Goal: Task Accomplishment & Management: Manage account settings

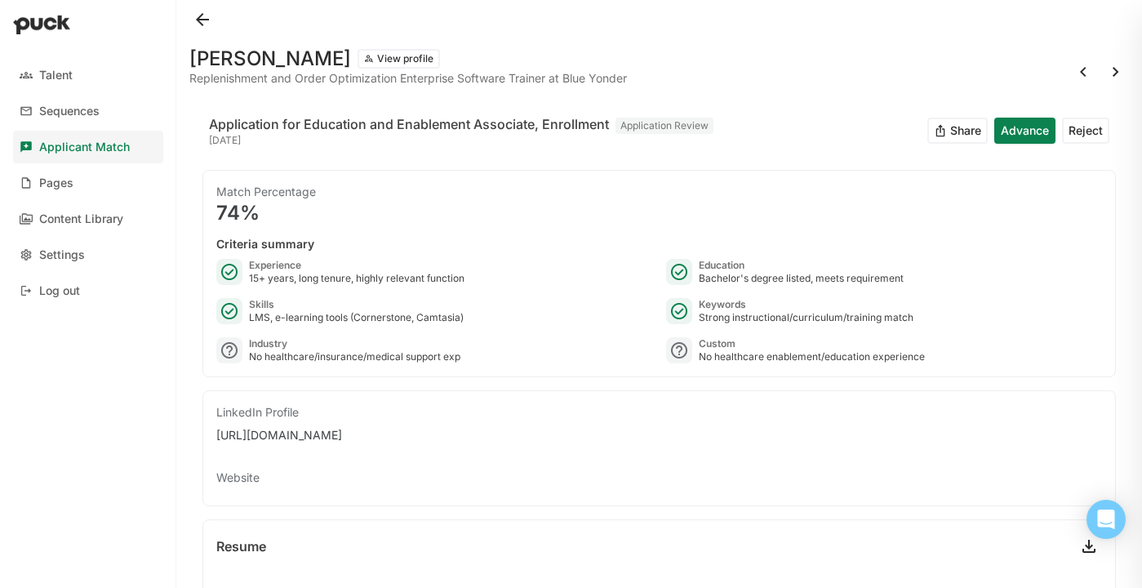
click at [202, 19] on button at bounding box center [202, 20] width 26 height 26
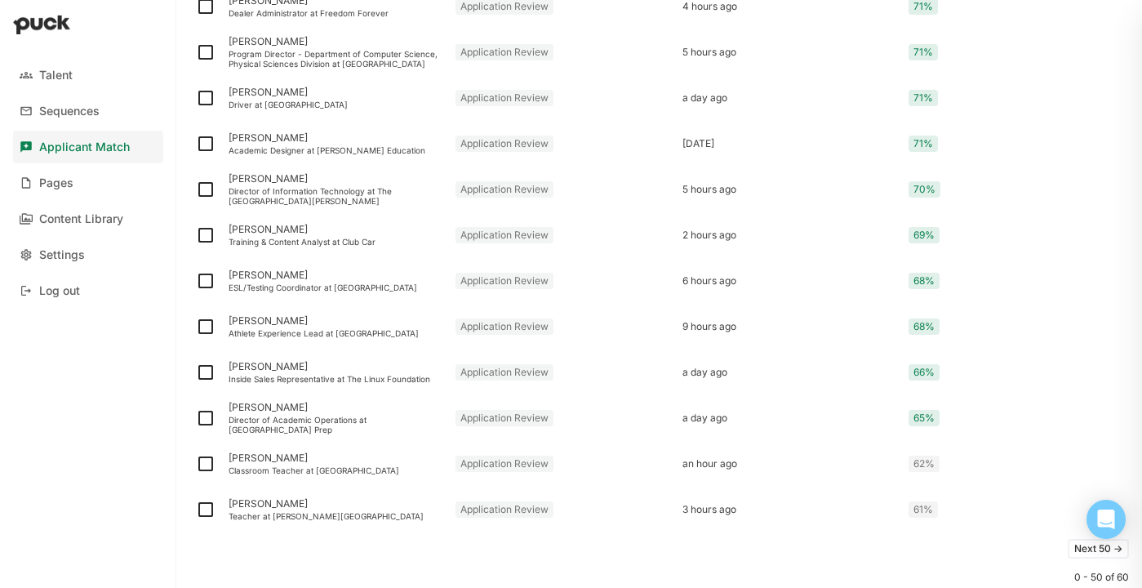
scroll to position [2106, 0]
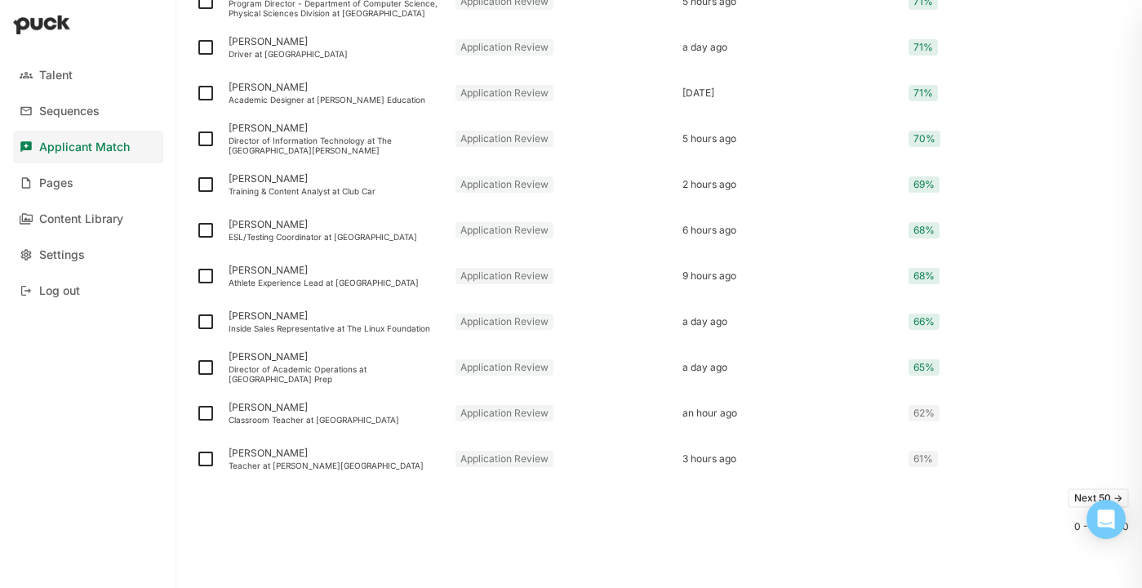
click at [1078, 493] on button "Next 50 ->" at bounding box center [1098, 498] width 61 height 20
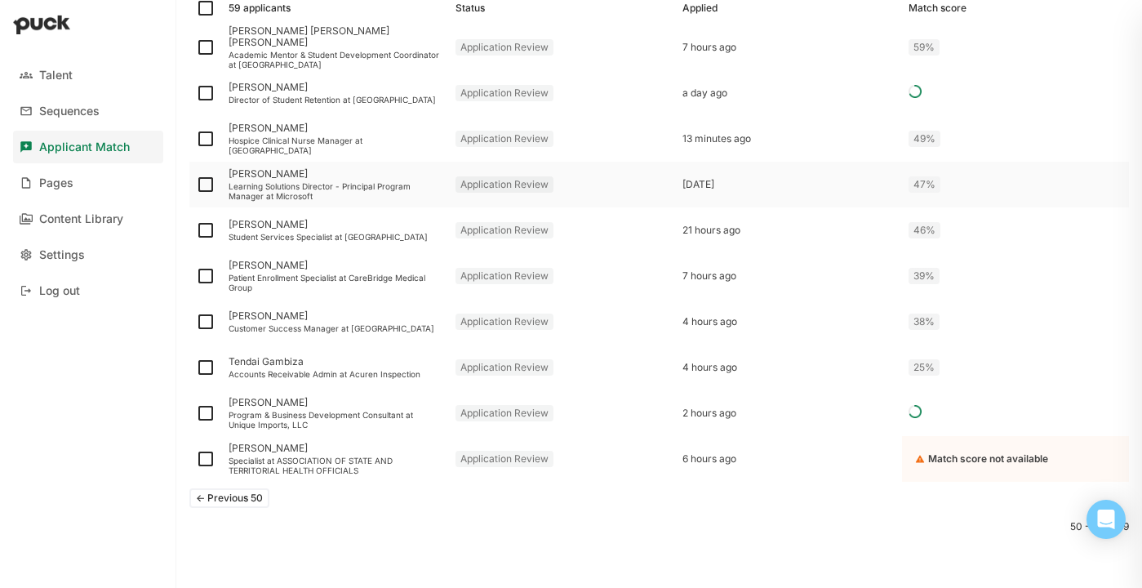
click at [336, 193] on div "Learning Solutions Director - Principal Program Manager at Microsoft" at bounding box center [336, 191] width 214 height 20
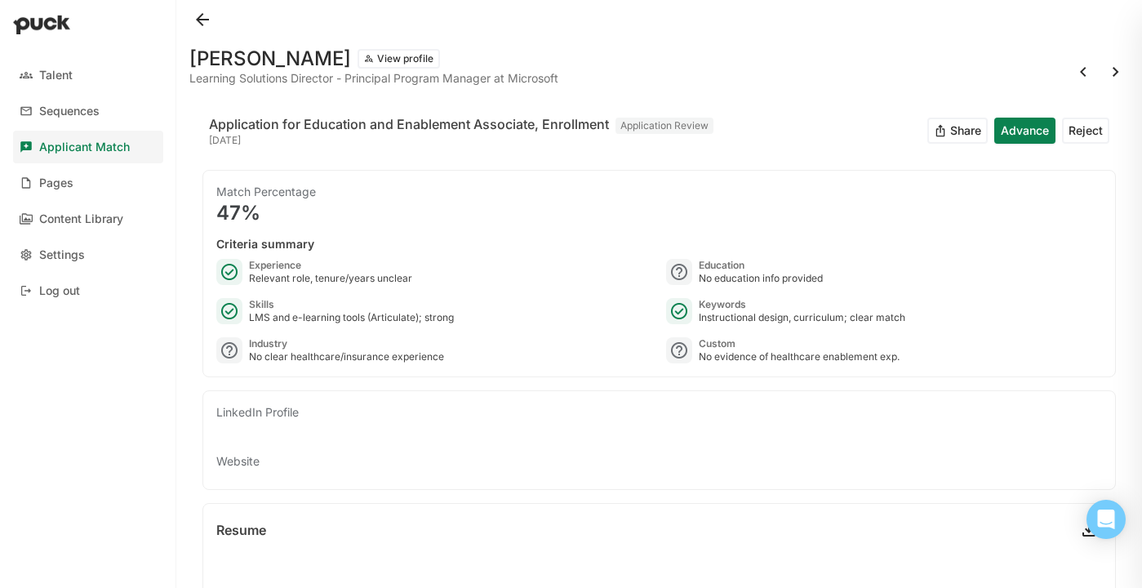
click at [211, 19] on button at bounding box center [202, 20] width 26 height 26
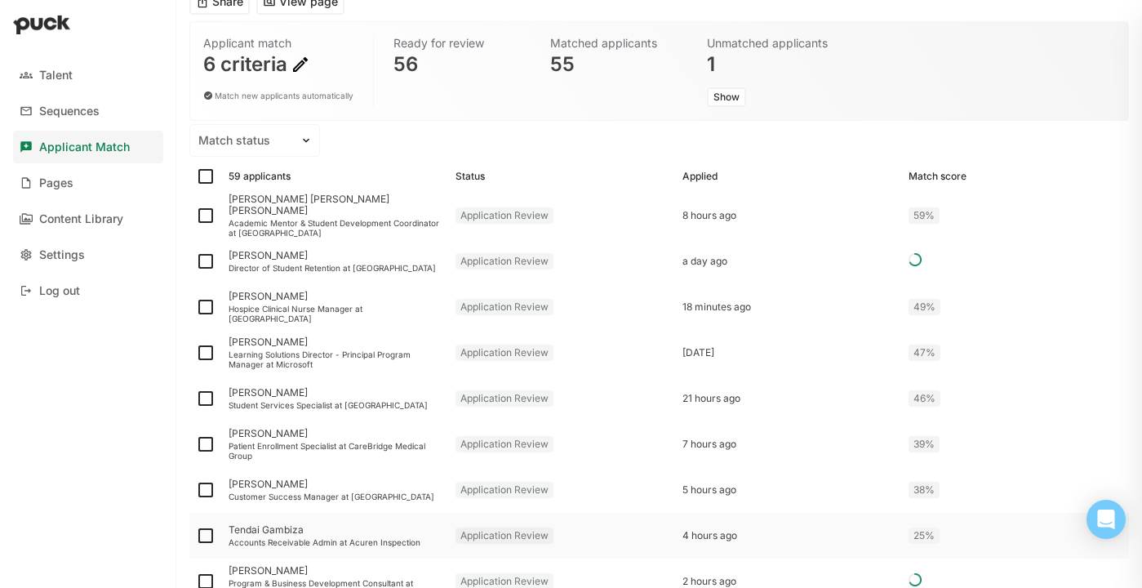
scroll to position [278, 0]
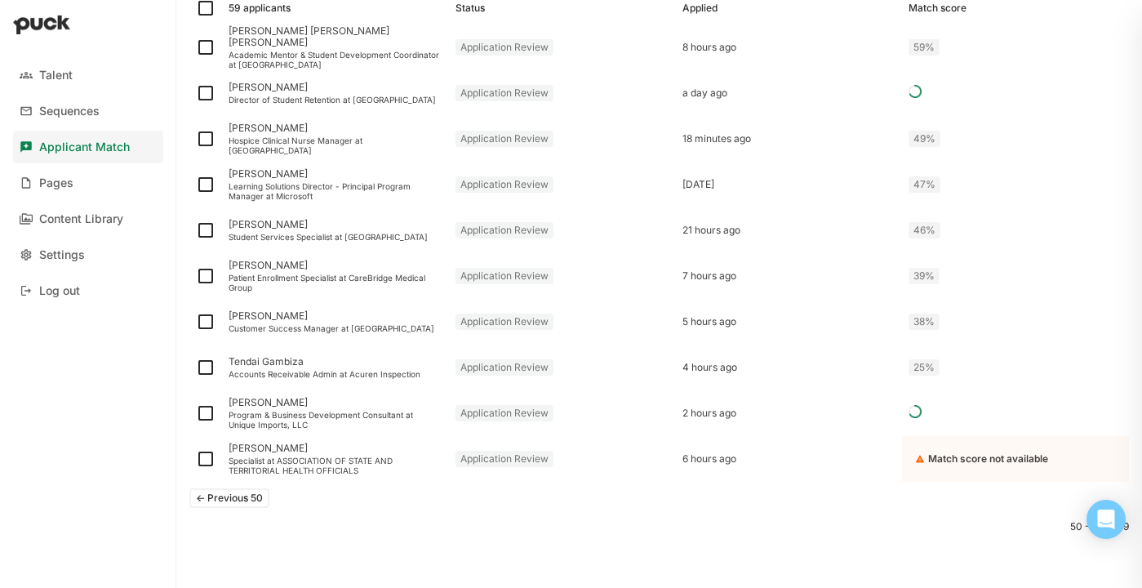
click at [241, 501] on button "<- Previous 50" at bounding box center [229, 498] width 80 height 20
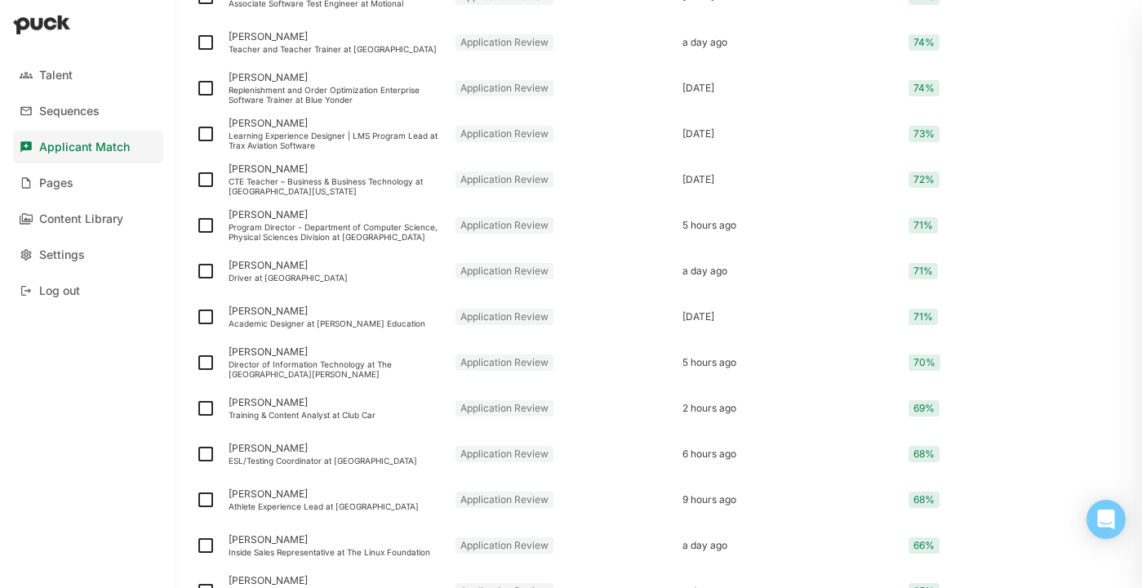
scroll to position [1825, 0]
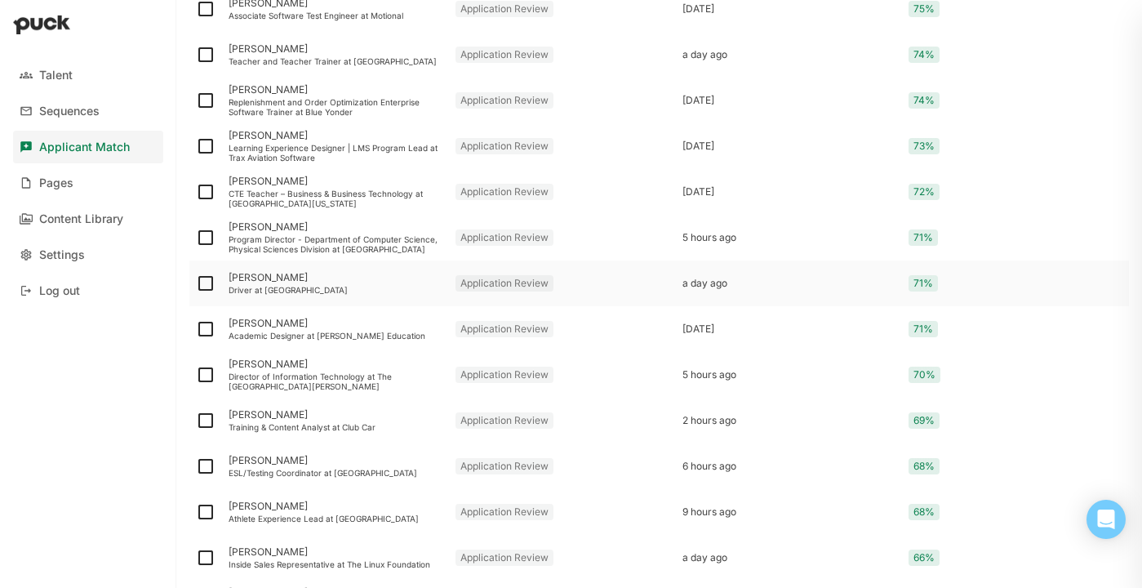
click at [333, 295] on div "RAYMOND SPITTLER Driver at Spark" at bounding box center [335, 283] width 227 height 46
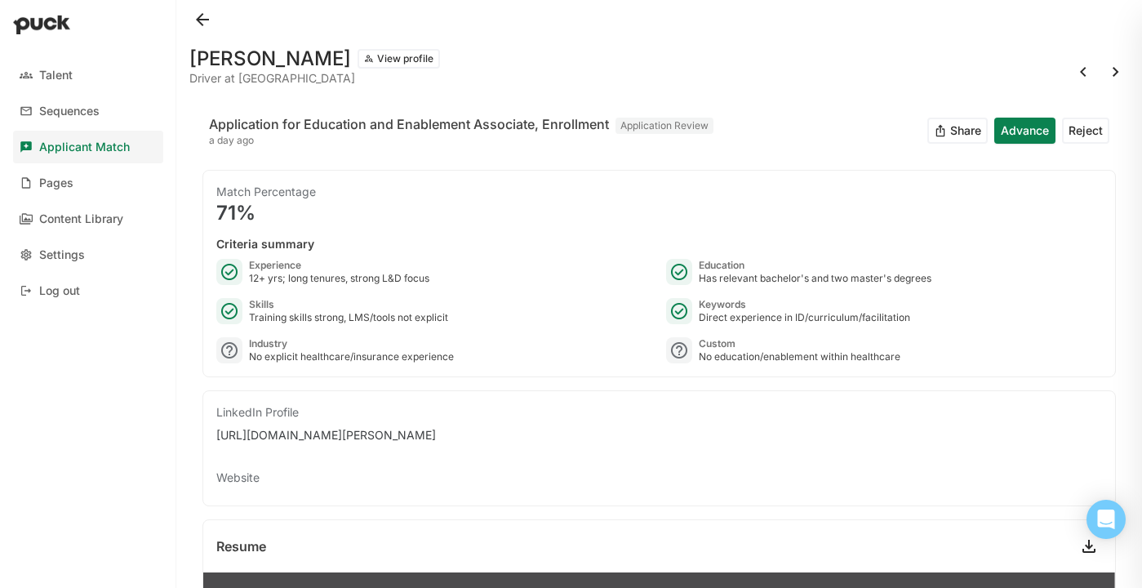
click at [202, 18] on button at bounding box center [202, 20] width 26 height 26
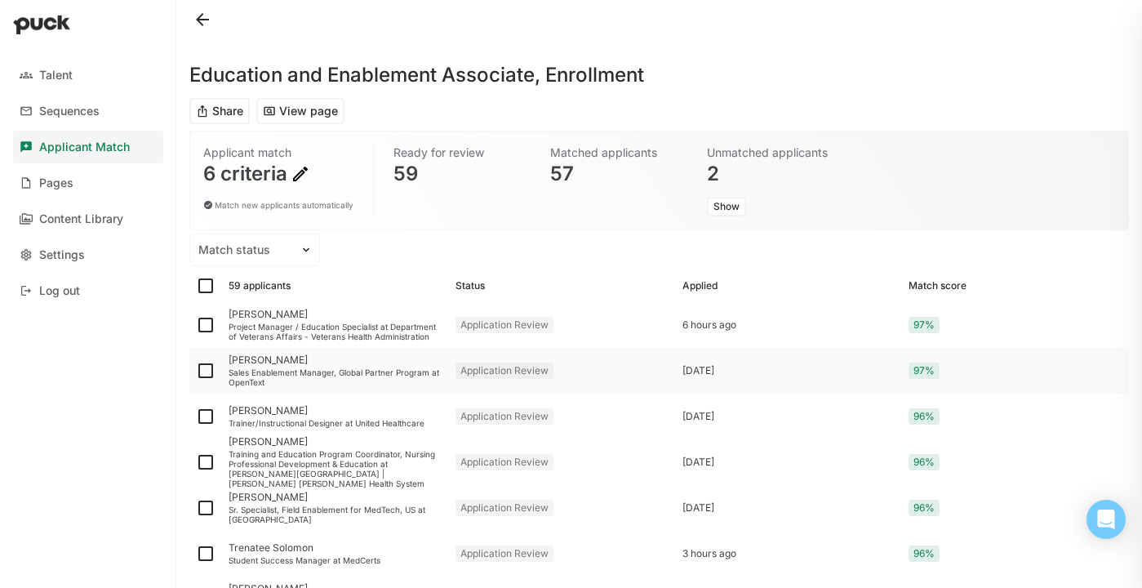
click at [340, 369] on div "Sales Enablement Manager, Global Partner Program at OpenText" at bounding box center [336, 377] width 214 height 20
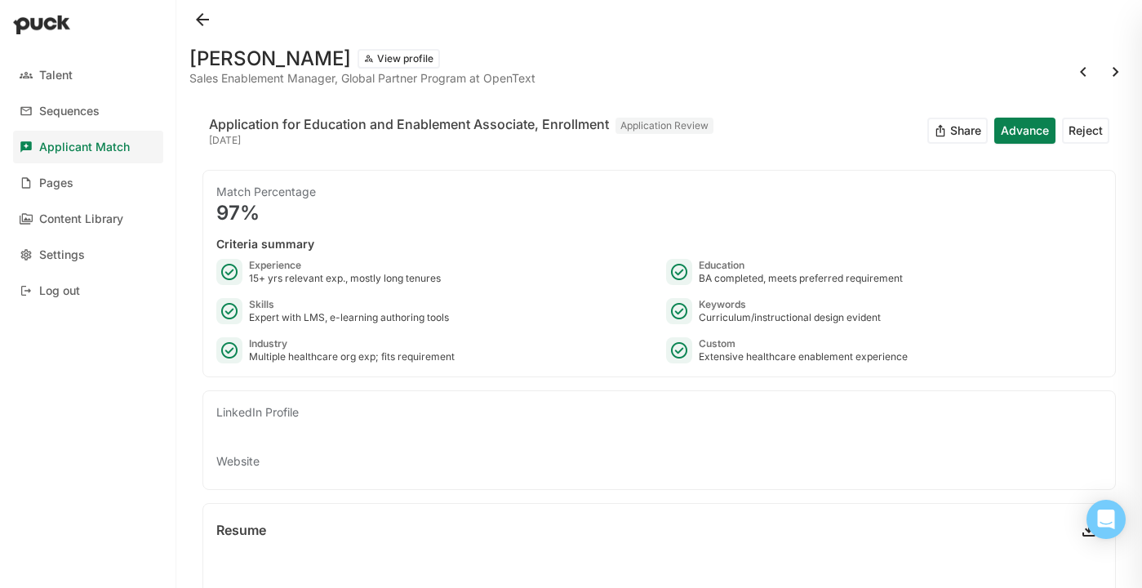
click at [196, 19] on button at bounding box center [202, 20] width 26 height 26
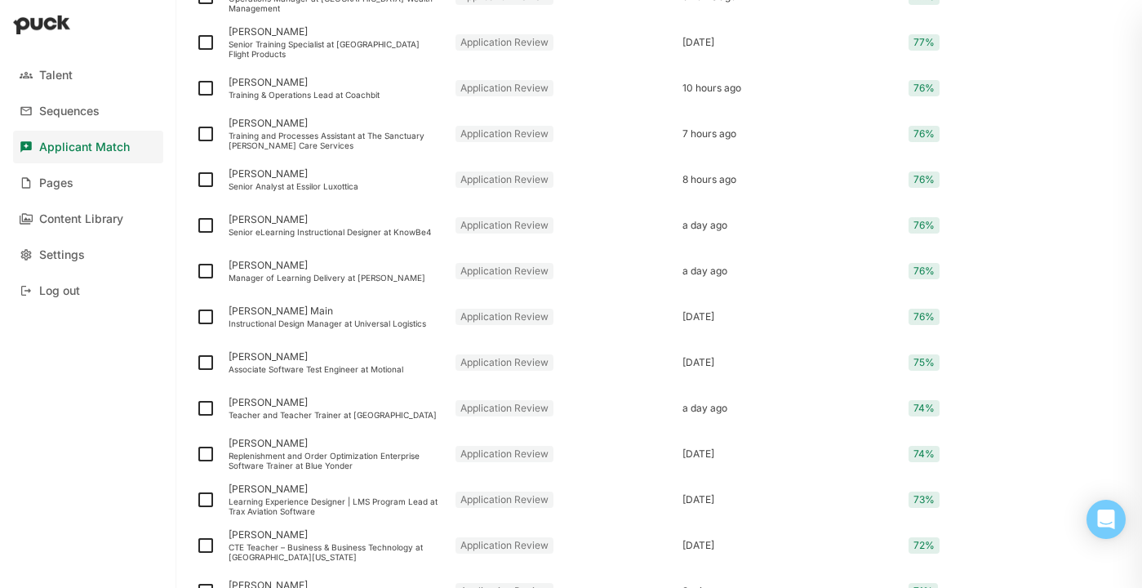
scroll to position [2106, 0]
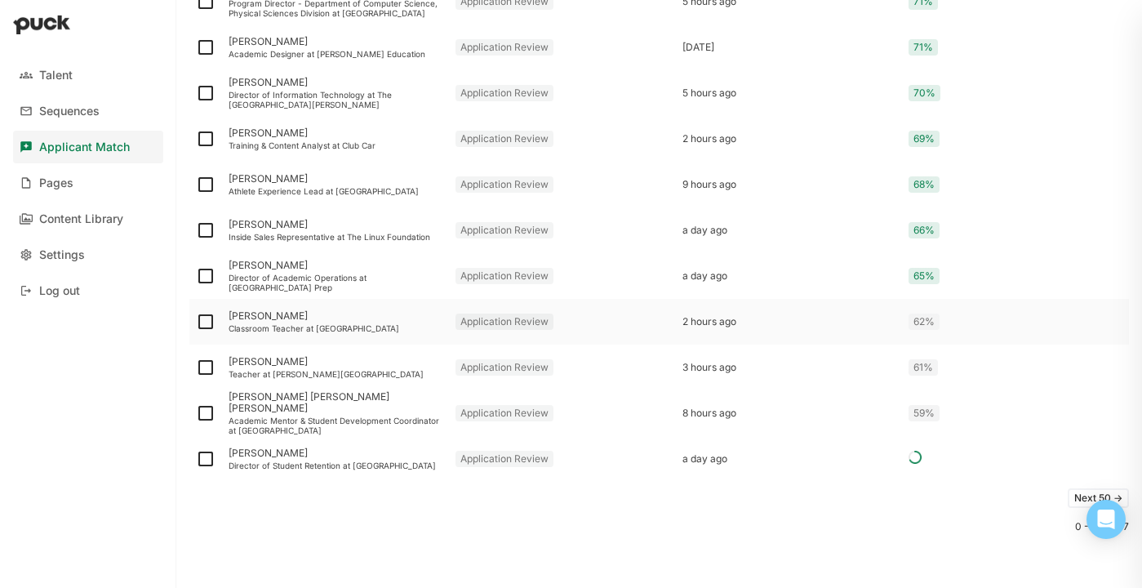
click at [209, 320] on img at bounding box center [206, 322] width 20 height 20
click at [196, 322] on input "checkbox" at bounding box center [195, 322] width 1 height 1
checkbox input "true"
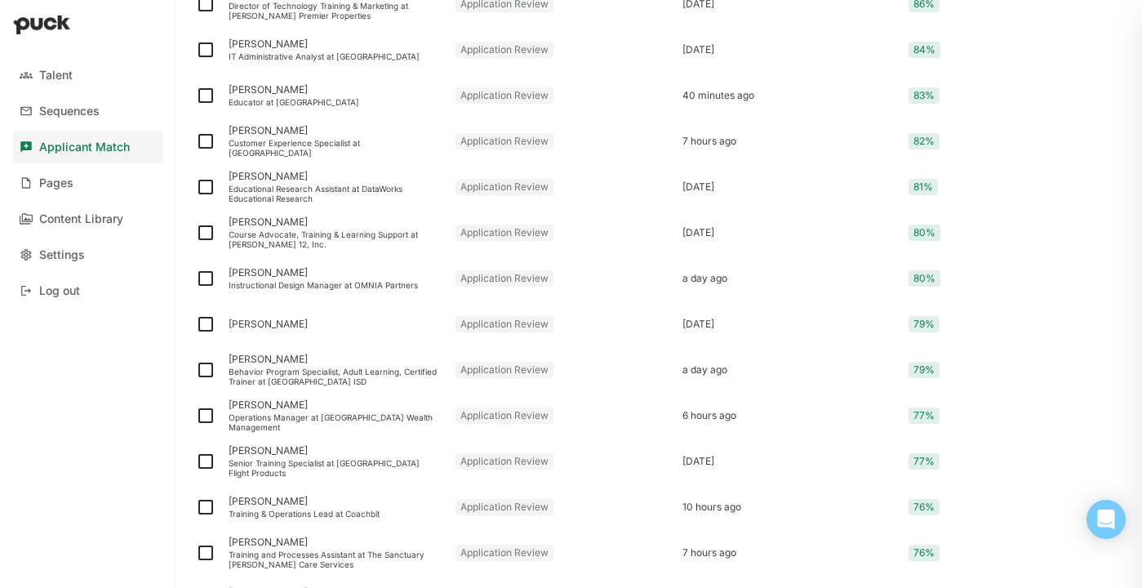
scroll to position [723, 0]
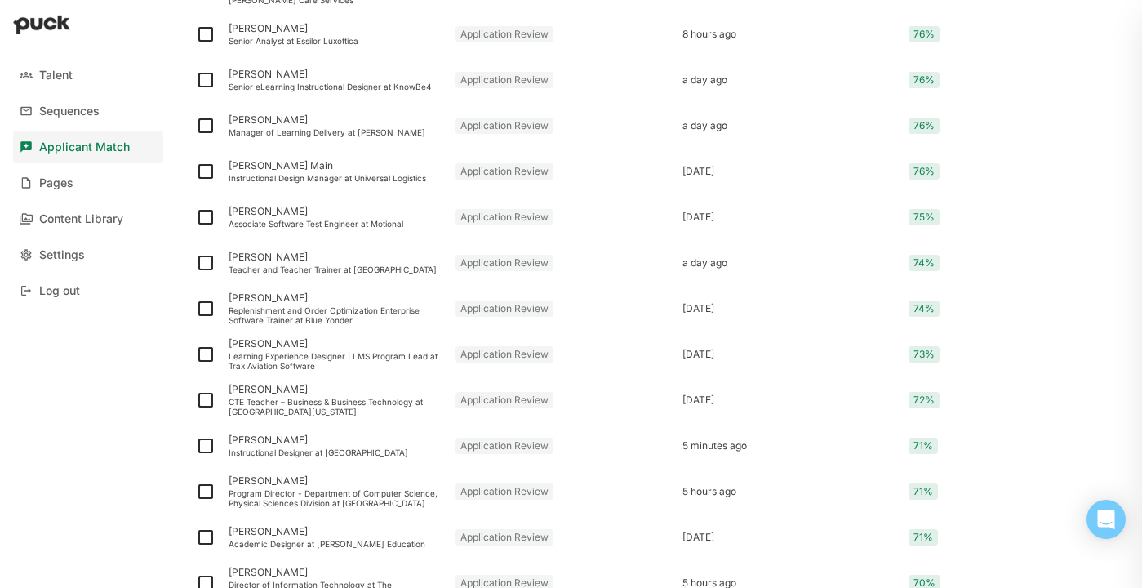
scroll to position [2106, 0]
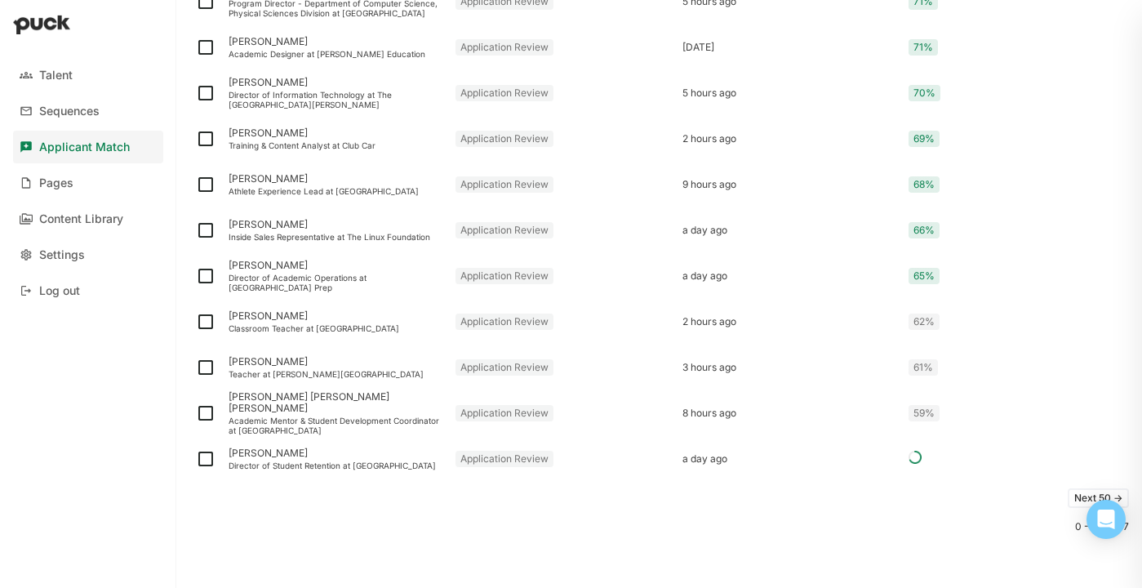
click at [1072, 498] on button "Next 50 ->" at bounding box center [1098, 498] width 61 height 20
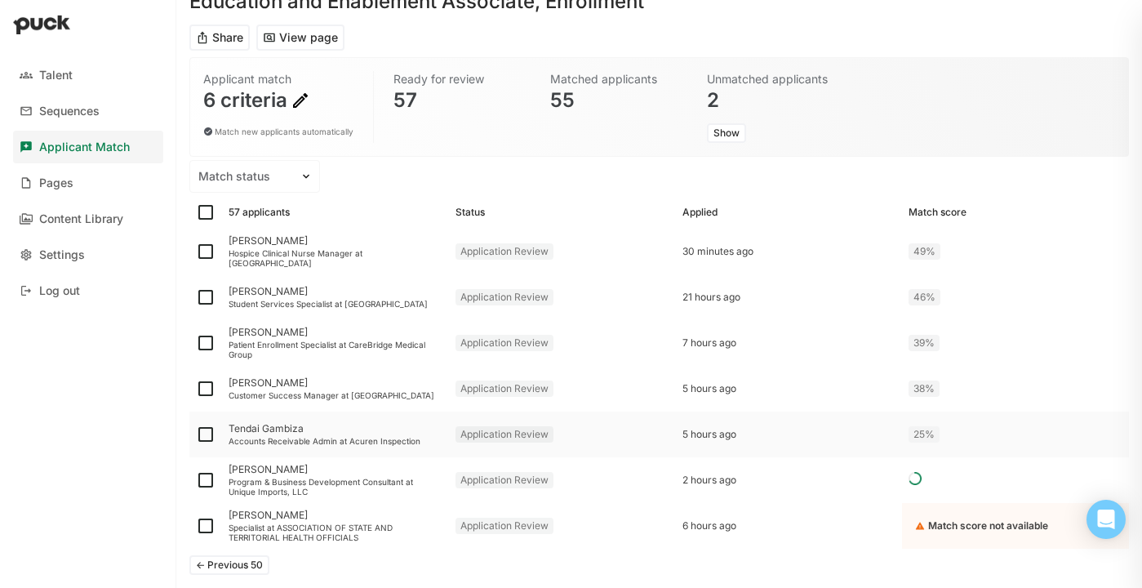
scroll to position [140, 0]
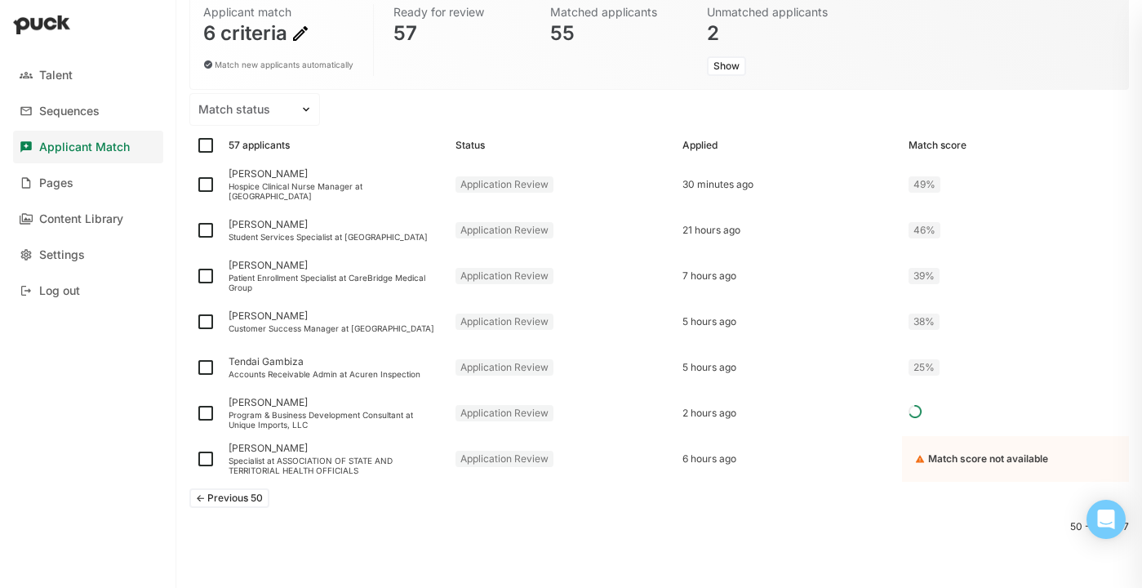
click at [226, 496] on button "<- Previous 50" at bounding box center [229, 498] width 80 height 20
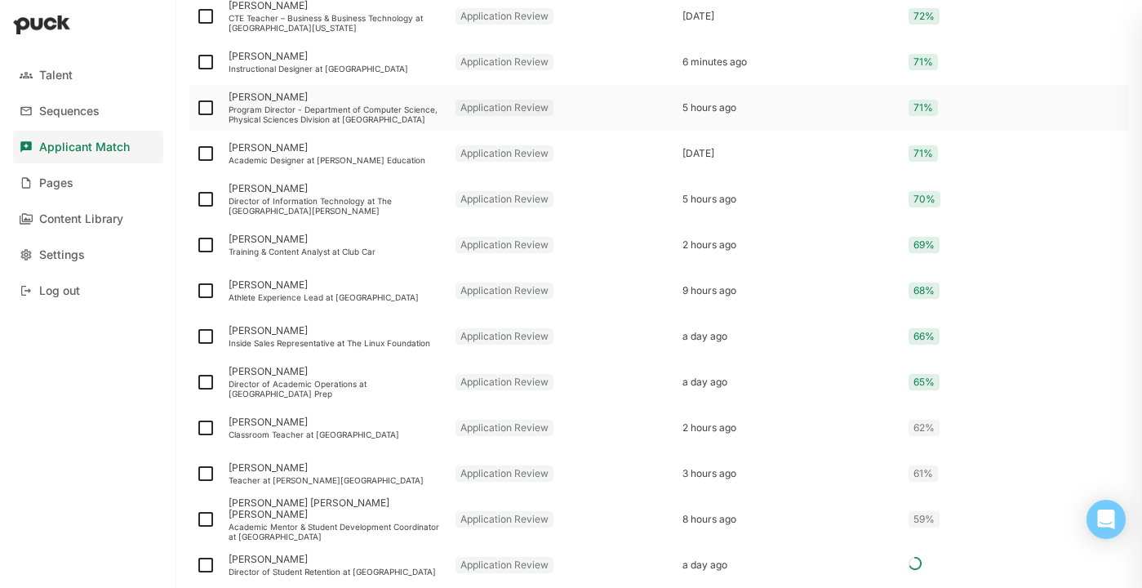
scroll to position [2106, 0]
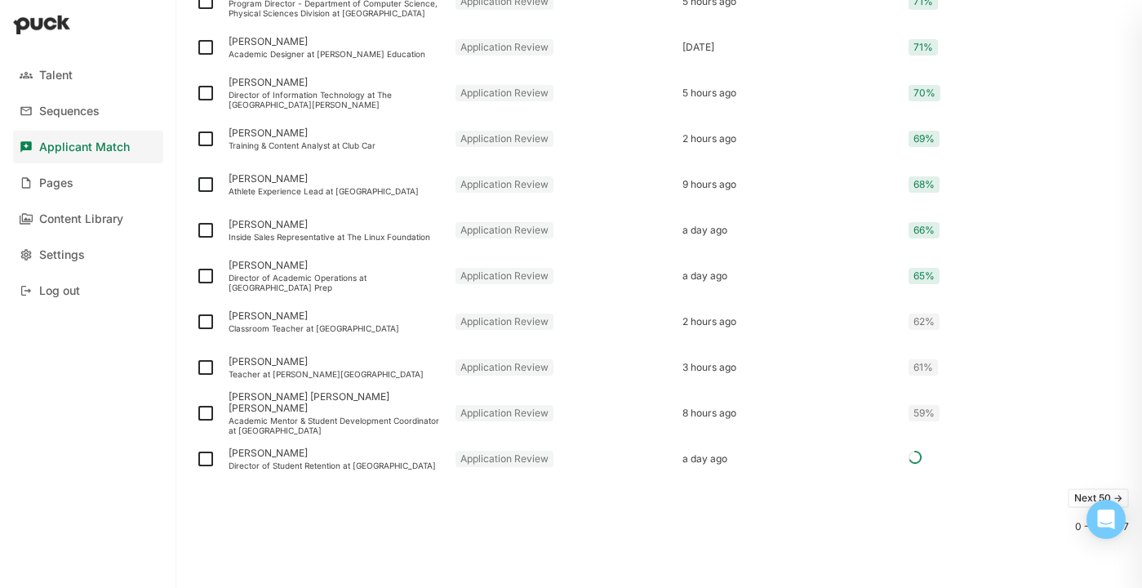
click at [1074, 497] on button "Next 50 ->" at bounding box center [1098, 498] width 61 height 20
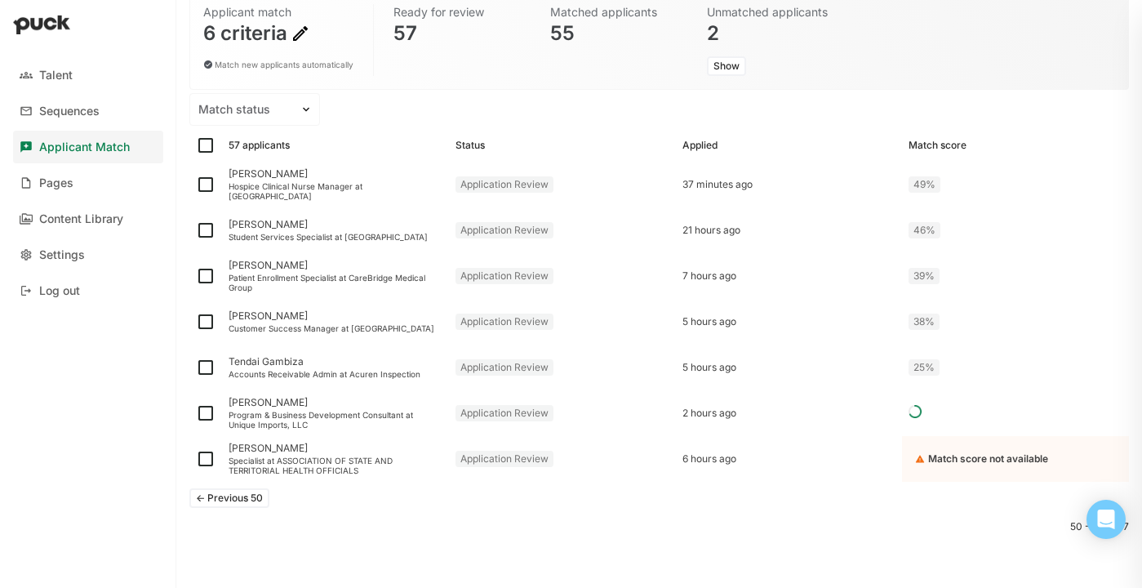
scroll to position [140, 0]
click at [237, 501] on button "<- Previous 50" at bounding box center [229, 498] width 80 height 20
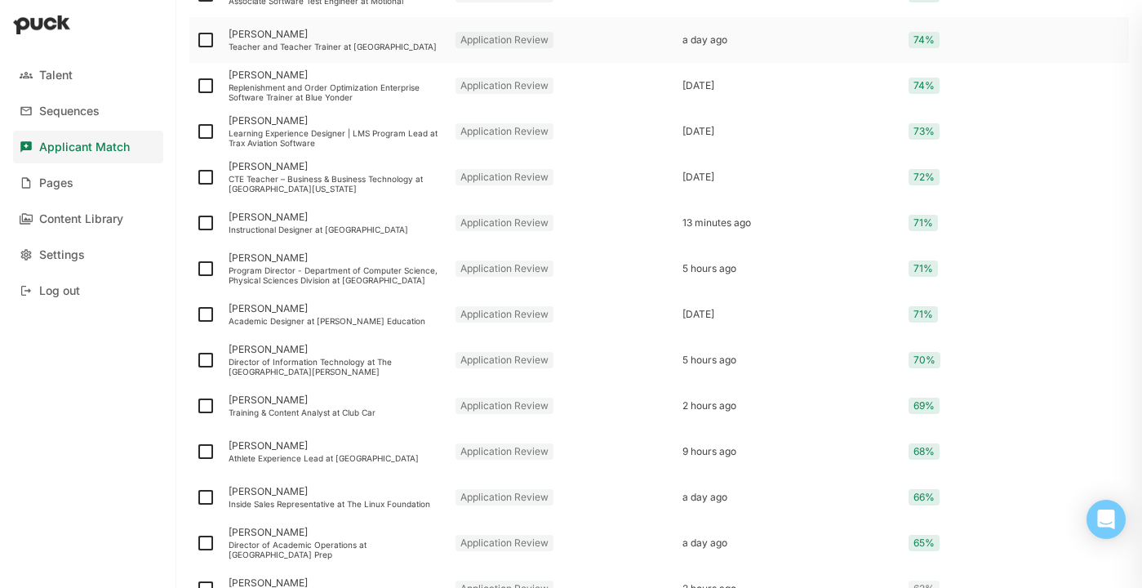
scroll to position [1843, 0]
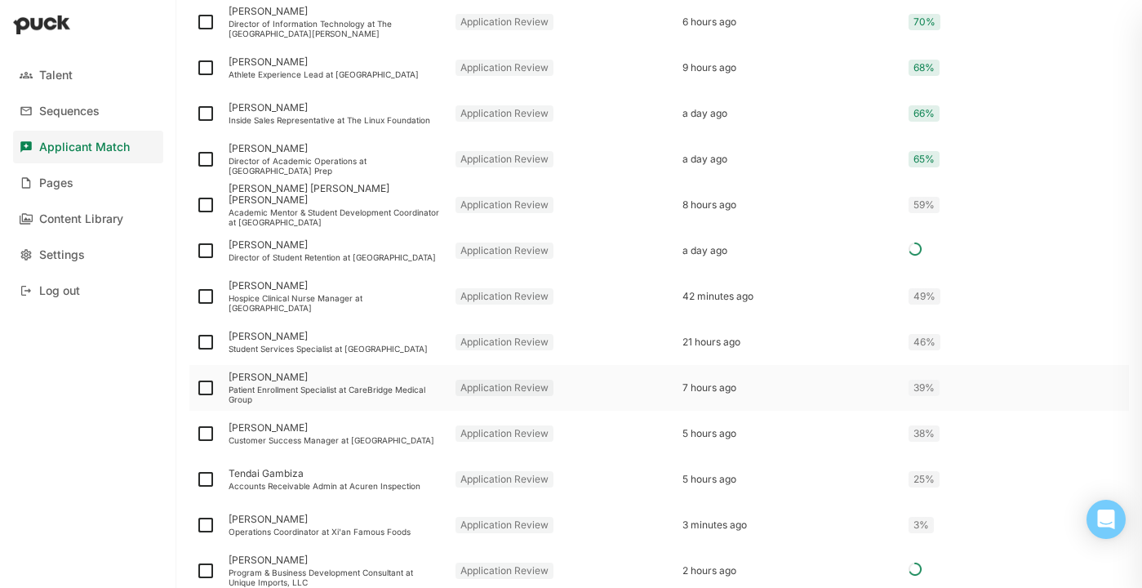
scroll to position [1992, 0]
click at [205, 160] on img at bounding box center [206, 162] width 20 height 20
click at [196, 162] on input "checkbox" at bounding box center [195, 162] width 1 height 1
checkbox input "true"
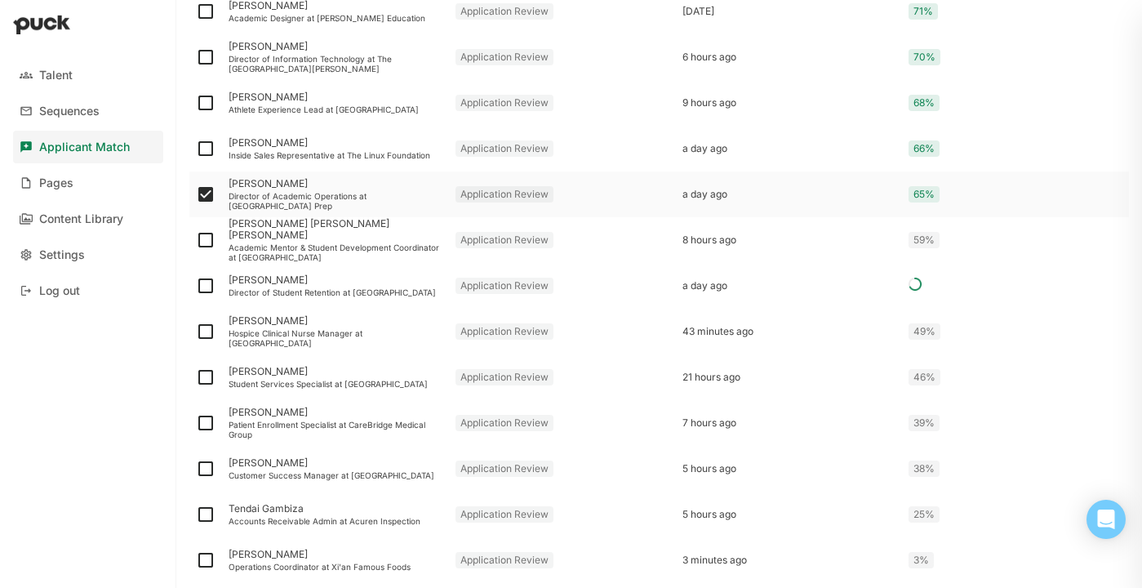
scroll to position [2025, 0]
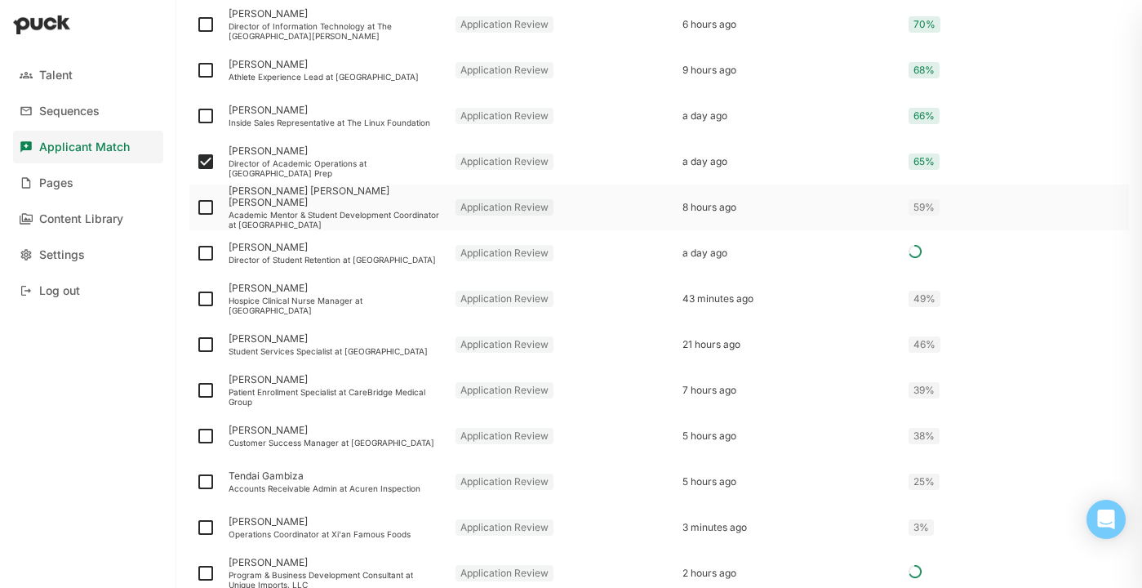
click at [207, 216] on img at bounding box center [206, 208] width 20 height 20
click at [196, 208] on input "checkbox" at bounding box center [195, 207] width 1 height 1
checkbox input "true"
click at [207, 254] on img at bounding box center [206, 253] width 20 height 20
click at [196, 254] on input "checkbox" at bounding box center [195, 253] width 1 height 1
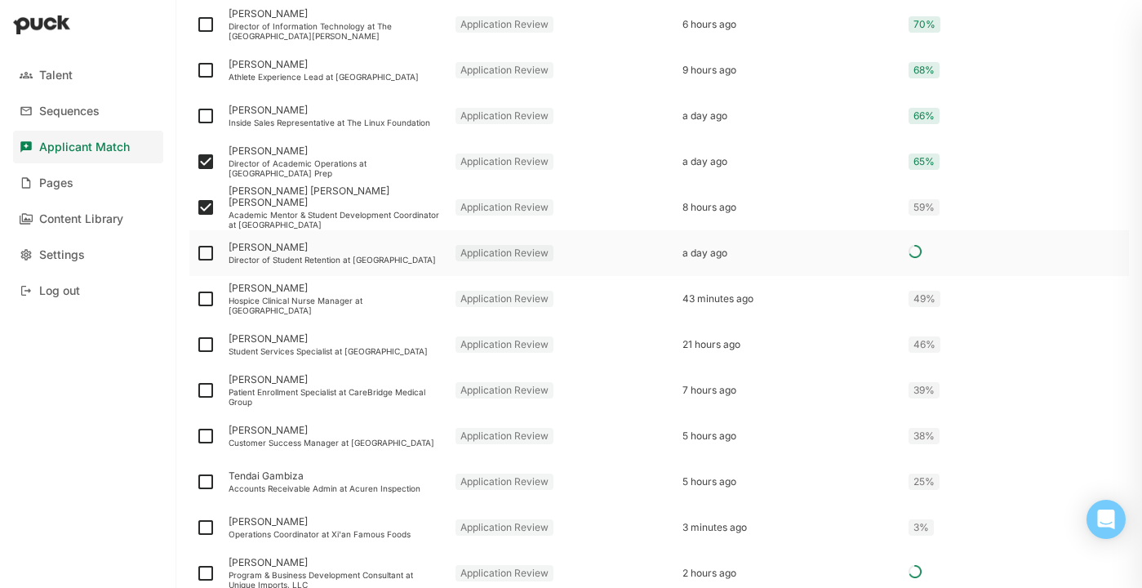
checkbox input "true"
click at [209, 294] on img at bounding box center [206, 299] width 20 height 20
click at [196, 299] on input "checkbox" at bounding box center [195, 299] width 1 height 1
checkbox input "true"
click at [203, 347] on img at bounding box center [206, 345] width 20 height 20
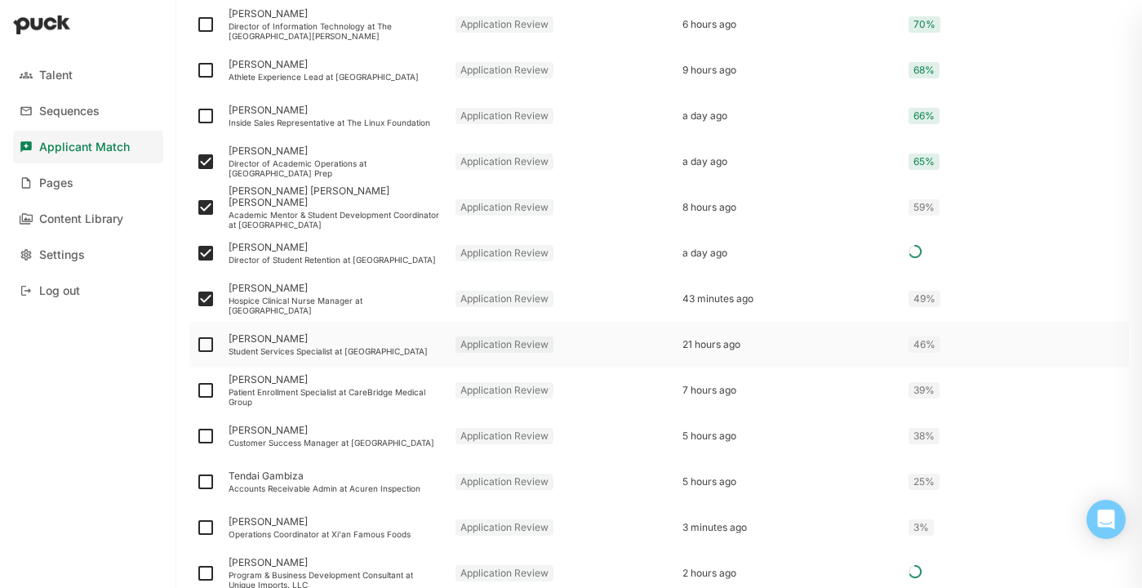
click at [196, 345] on input "checkbox" at bounding box center [195, 345] width 1 height 1
checkbox input "true"
click at [205, 397] on img at bounding box center [206, 390] width 20 height 20
click at [196, 391] on input "checkbox" at bounding box center [195, 390] width 1 height 1
checkbox input "true"
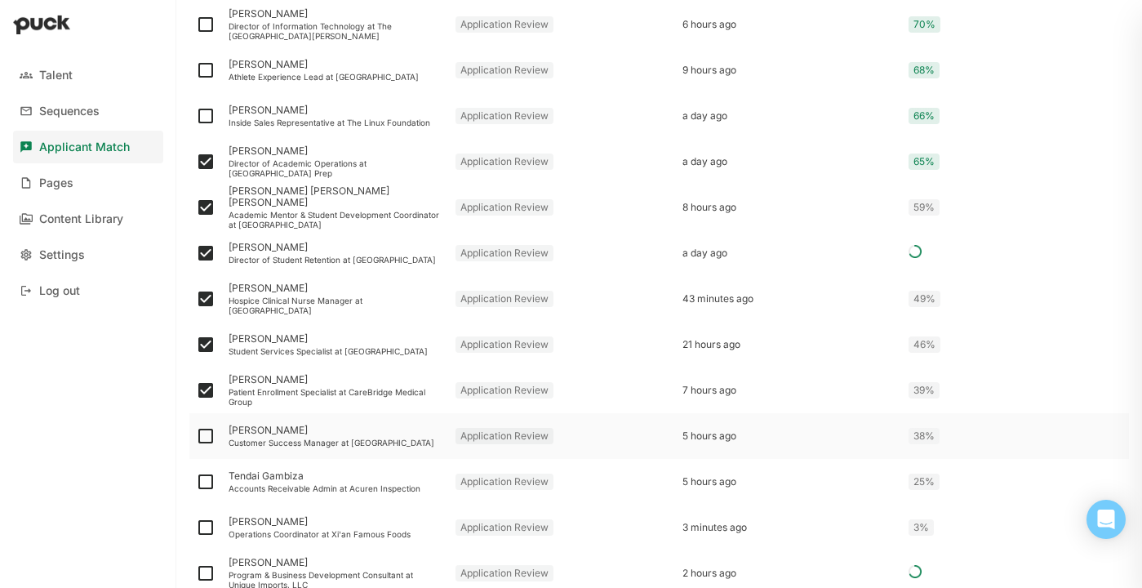
click at [209, 430] on img at bounding box center [206, 436] width 20 height 20
click at [196, 436] on input "checkbox" at bounding box center [195, 436] width 1 height 1
checkbox input "true"
click at [210, 486] on img at bounding box center [206, 482] width 20 height 20
click at [196, 483] on input "checkbox" at bounding box center [195, 482] width 1 height 1
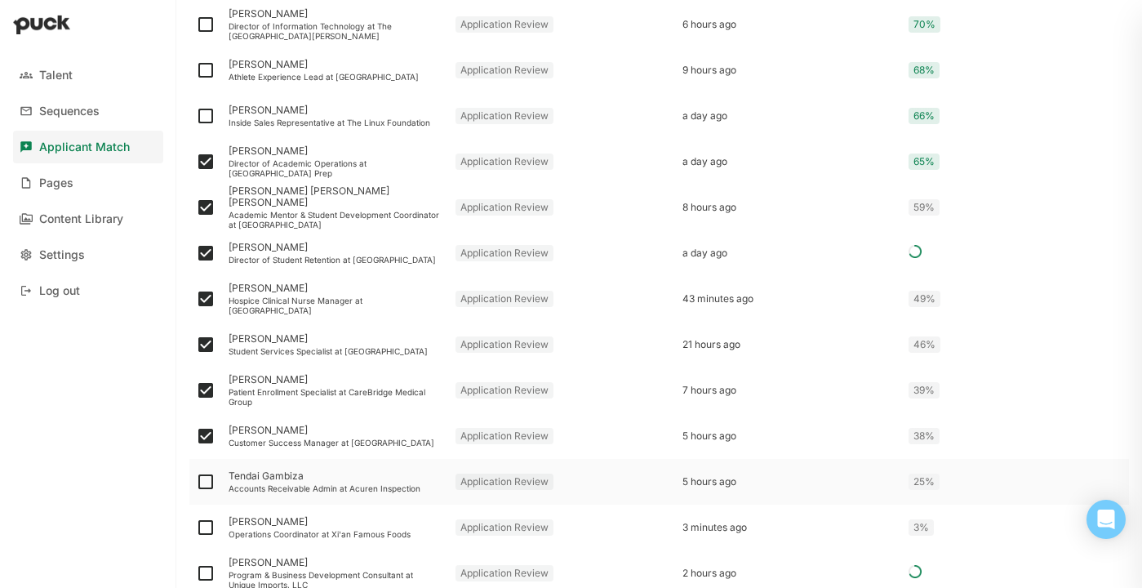
checkbox input "true"
click at [206, 523] on img at bounding box center [206, 528] width 20 height 20
click at [196, 527] on input "checkbox" at bounding box center [195, 527] width 1 height 1
checkbox input "true"
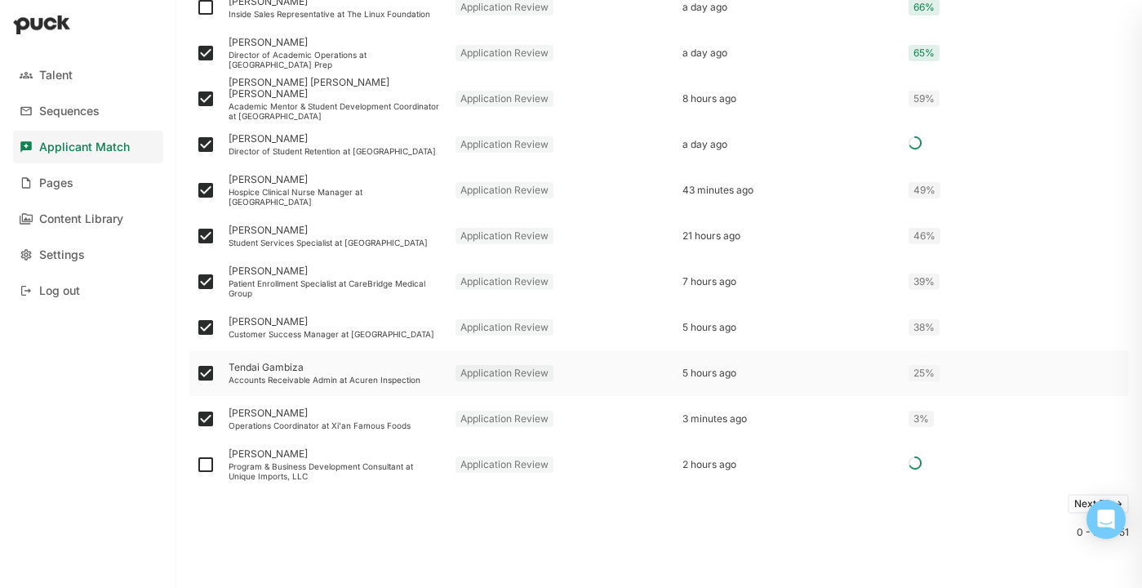
scroll to position [2139, 0]
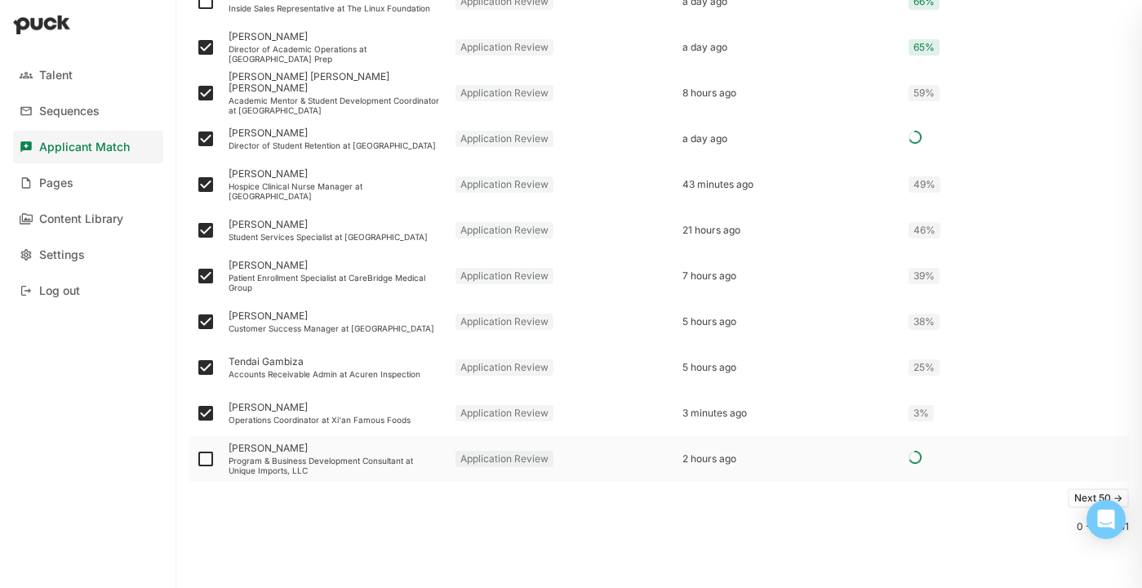
click at [216, 462] on div at bounding box center [205, 459] width 33 height 46
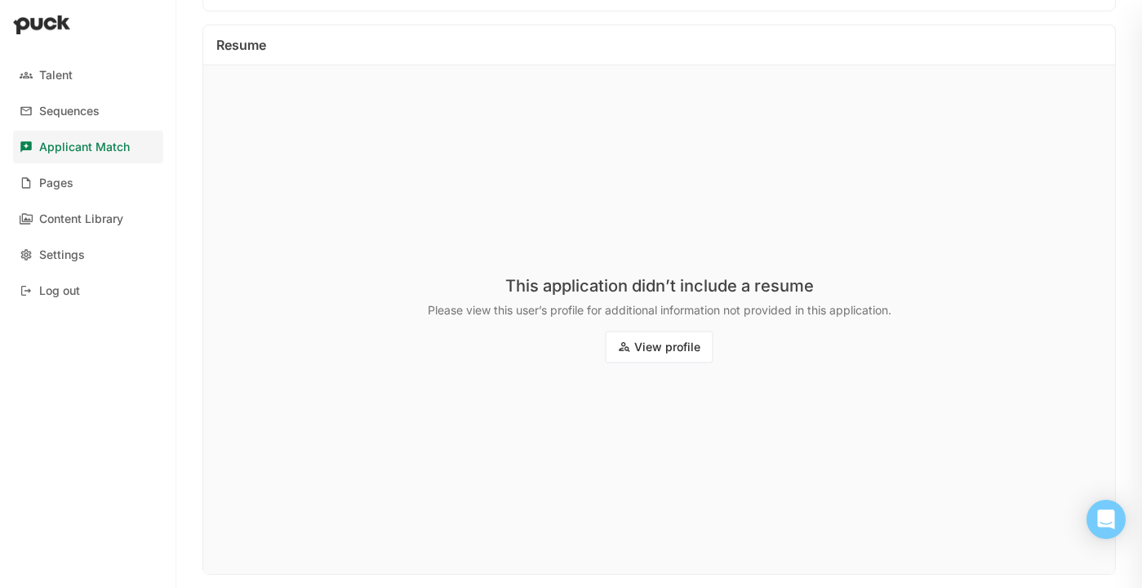
scroll to position [291, 0]
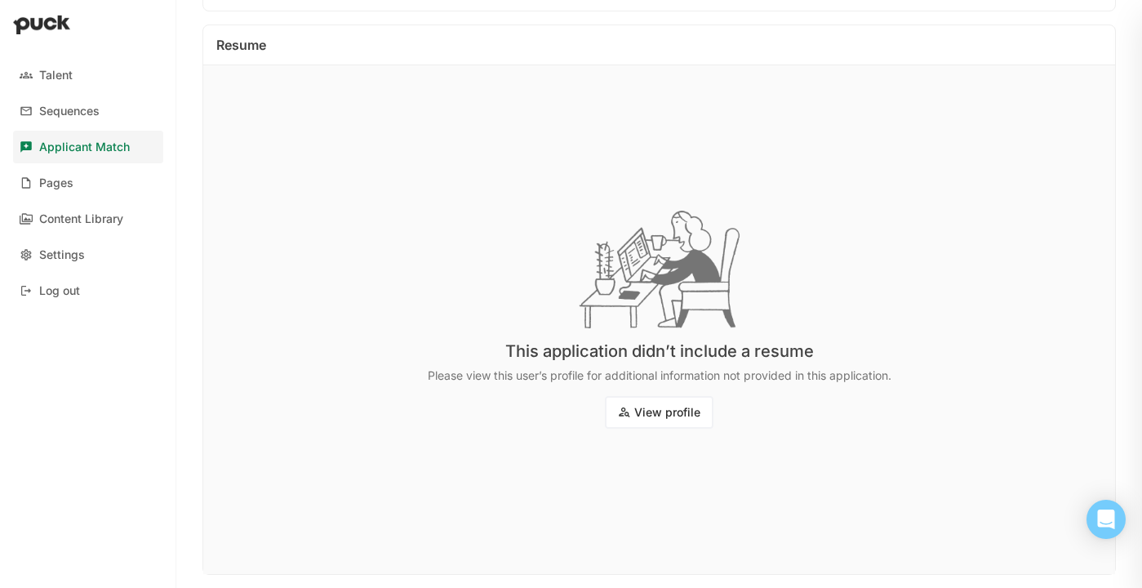
click at [641, 411] on button "View profile" at bounding box center [659, 412] width 109 height 33
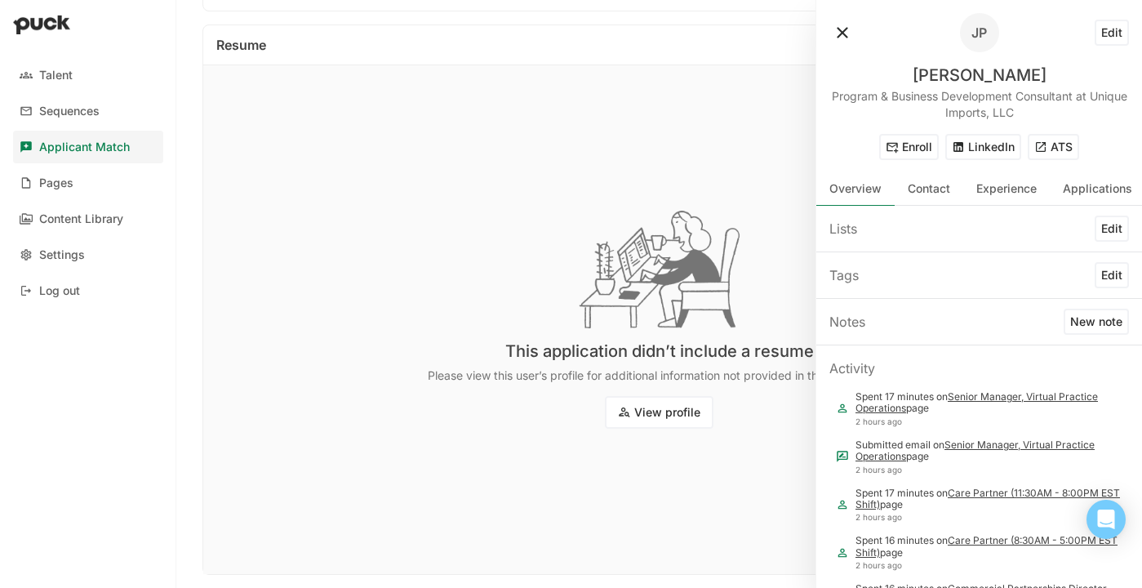
click at [841, 29] on button at bounding box center [842, 33] width 26 height 26
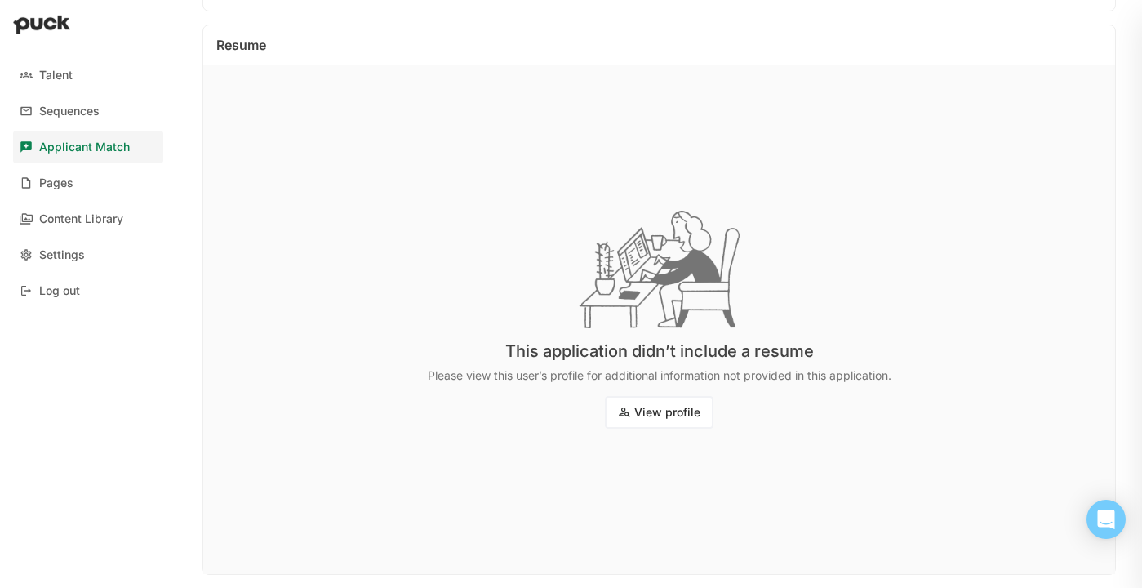
scroll to position [0, 0]
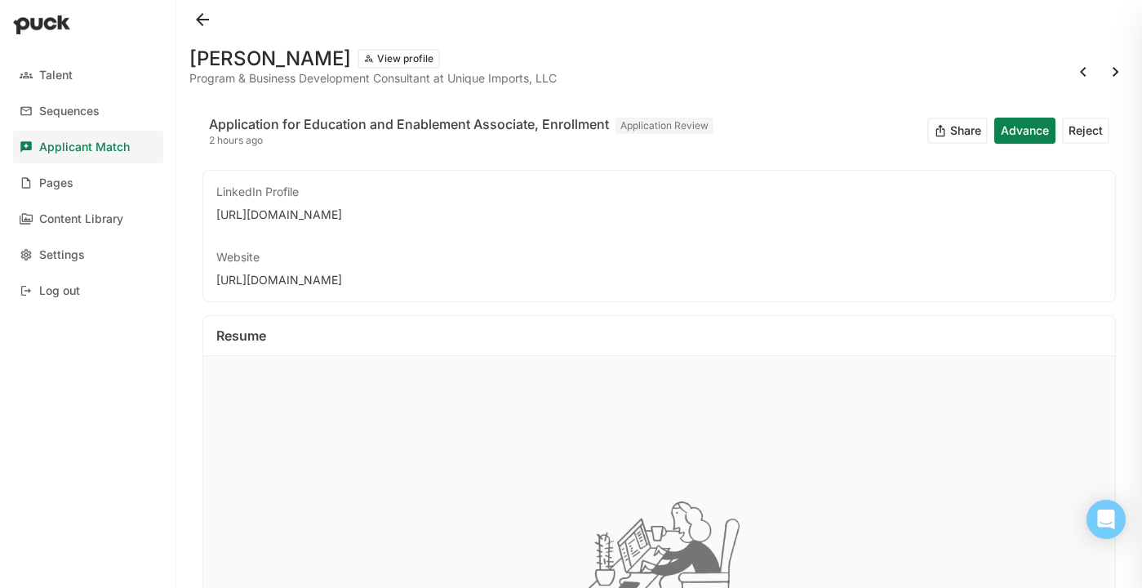
click at [202, 22] on button at bounding box center [202, 20] width 26 height 26
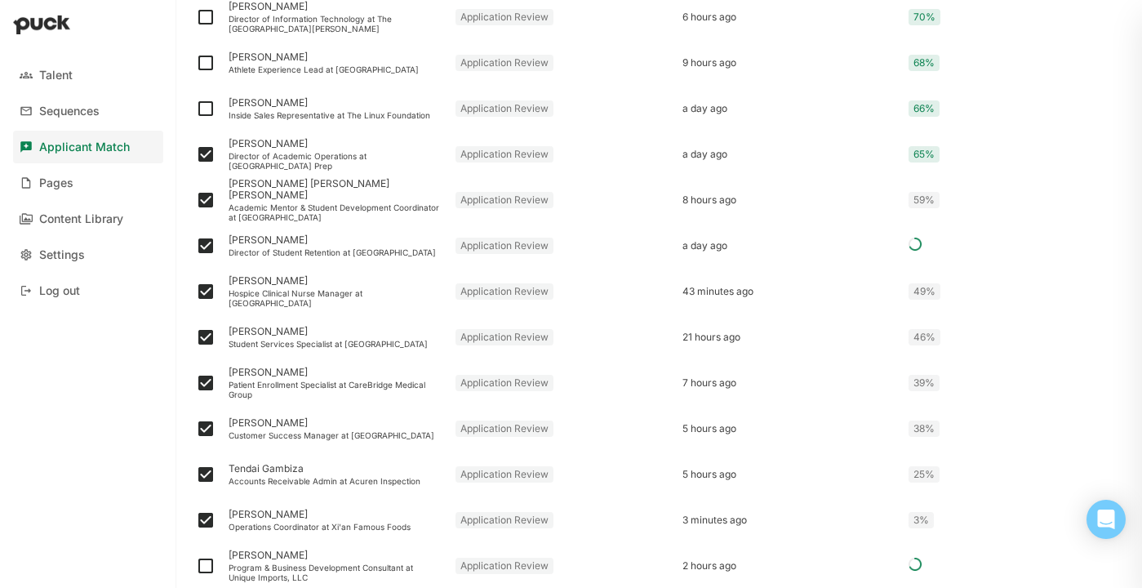
scroll to position [2139, 0]
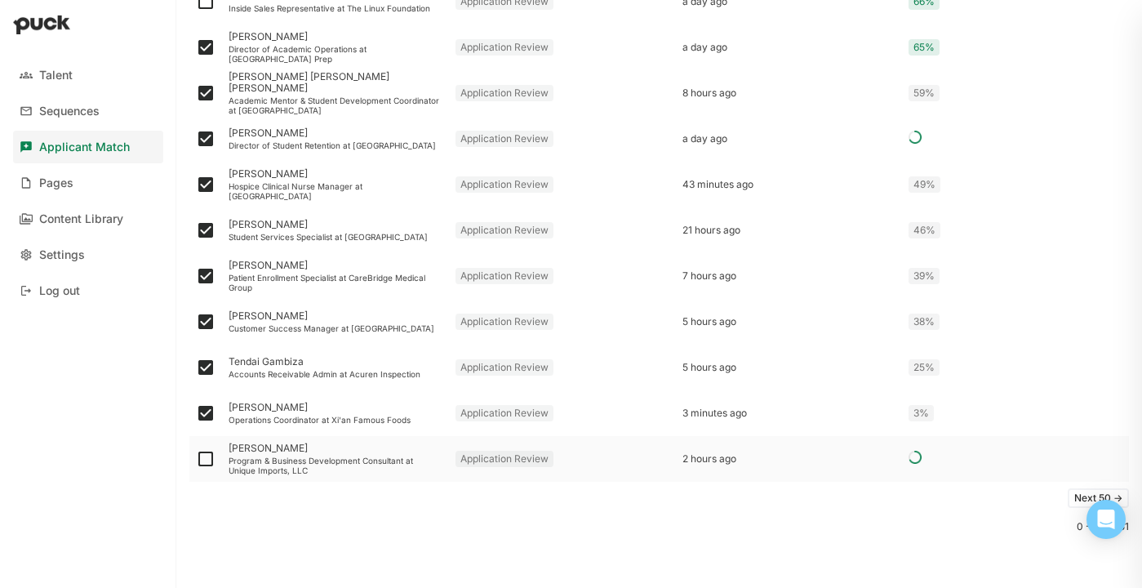
click at [210, 456] on img at bounding box center [206, 459] width 20 height 20
click at [196, 459] on input "checkbox" at bounding box center [195, 459] width 1 height 1
checkbox input "true"
click at [1083, 497] on button "Next 50 ->" at bounding box center [1098, 498] width 61 height 20
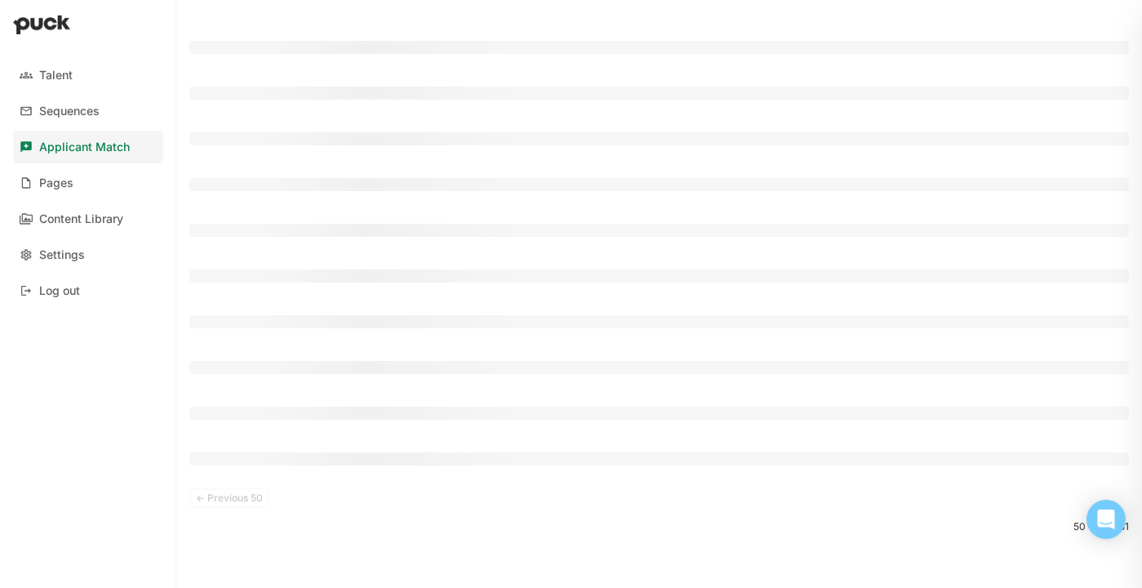
scroll to position [0, 0]
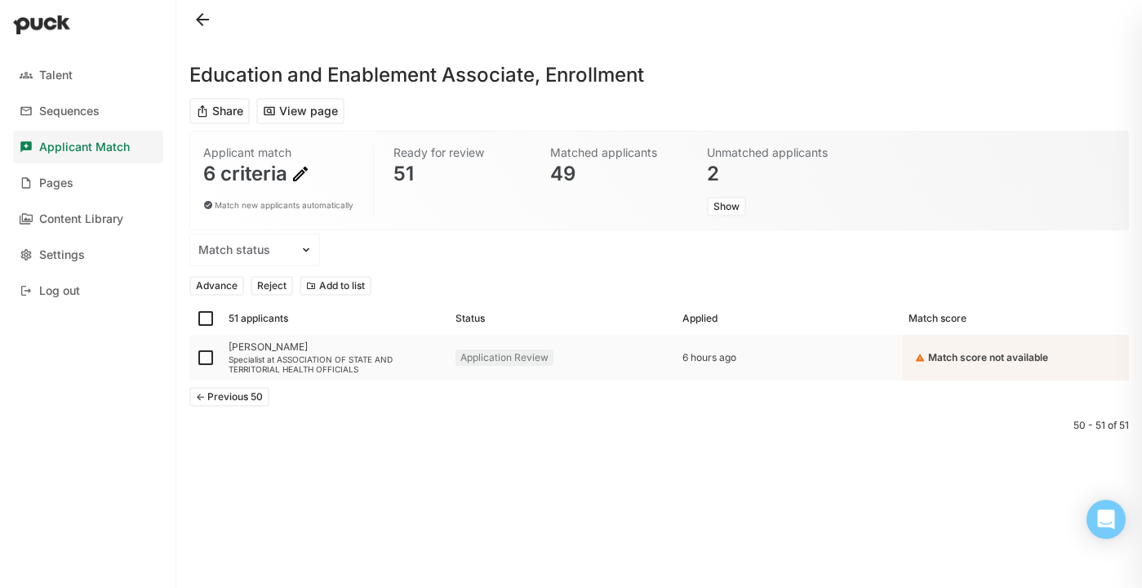
click at [284, 370] on div "Specialist at ASSOCIATION OF STATE AND TERRITORIAL HEALTH OFFICIALS" at bounding box center [336, 364] width 214 height 20
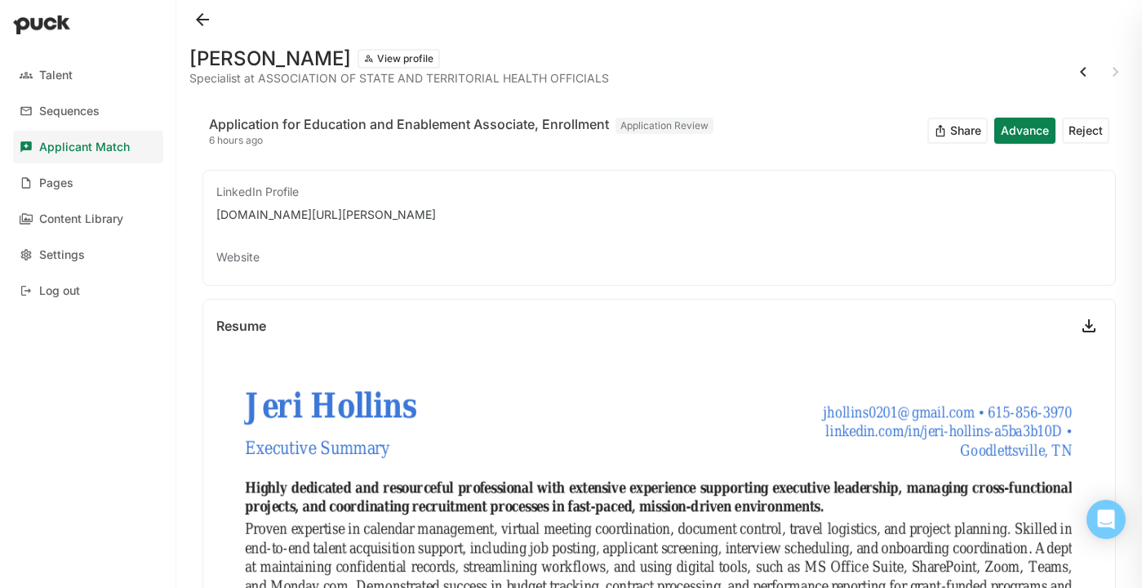
click at [211, 29] on button at bounding box center [202, 20] width 26 height 26
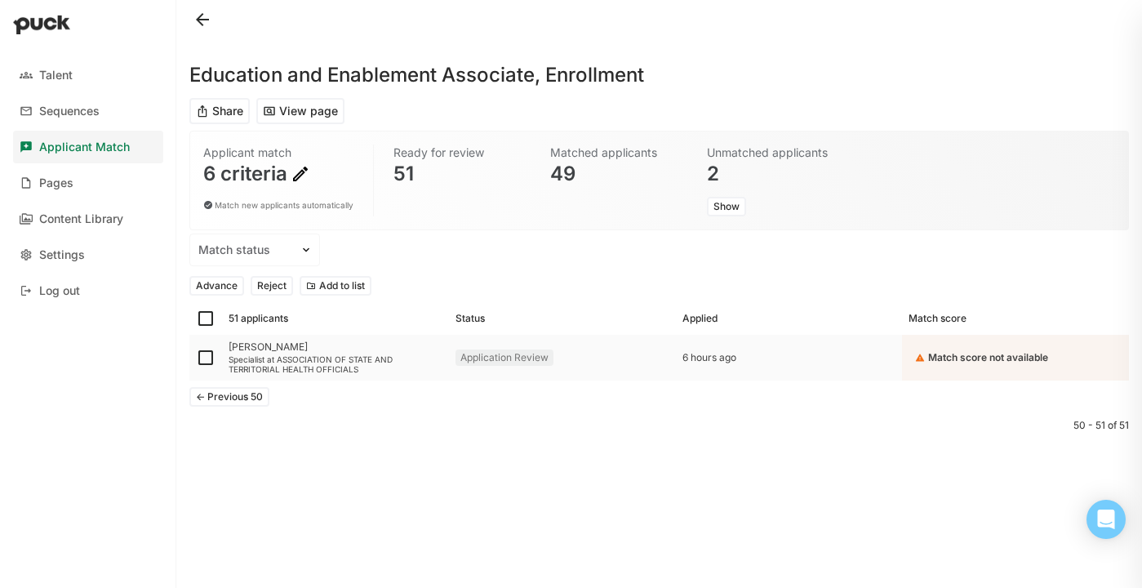
click at [200, 362] on img at bounding box center [206, 358] width 20 height 20
click at [196, 358] on input "checkbox" at bounding box center [195, 358] width 1 height 1
click at [277, 282] on button "Reject" at bounding box center [272, 286] width 42 height 20
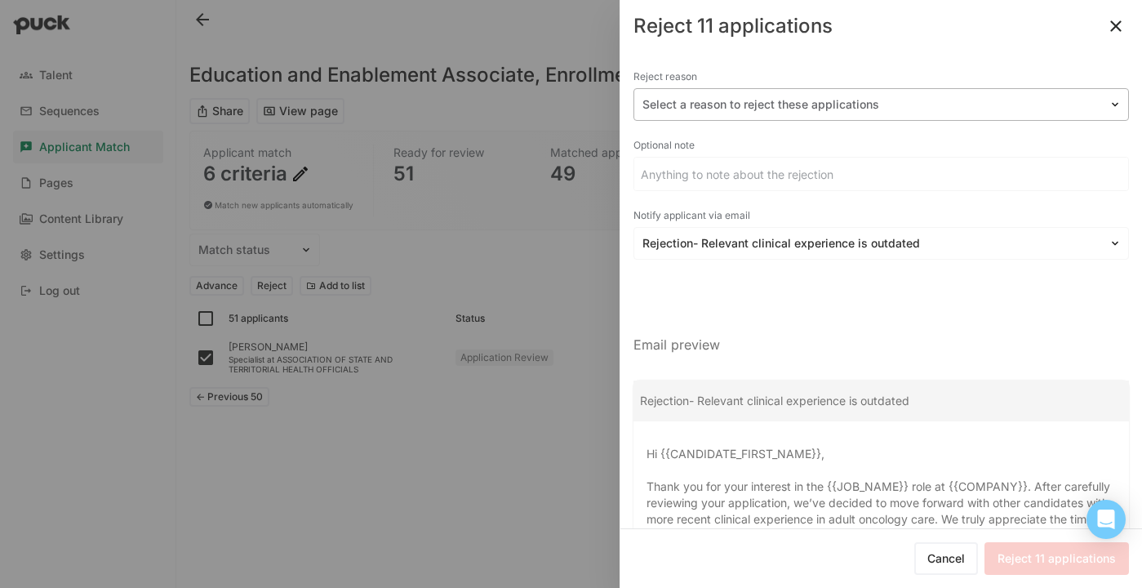
click at [818, 103] on div at bounding box center [872, 104] width 458 height 17
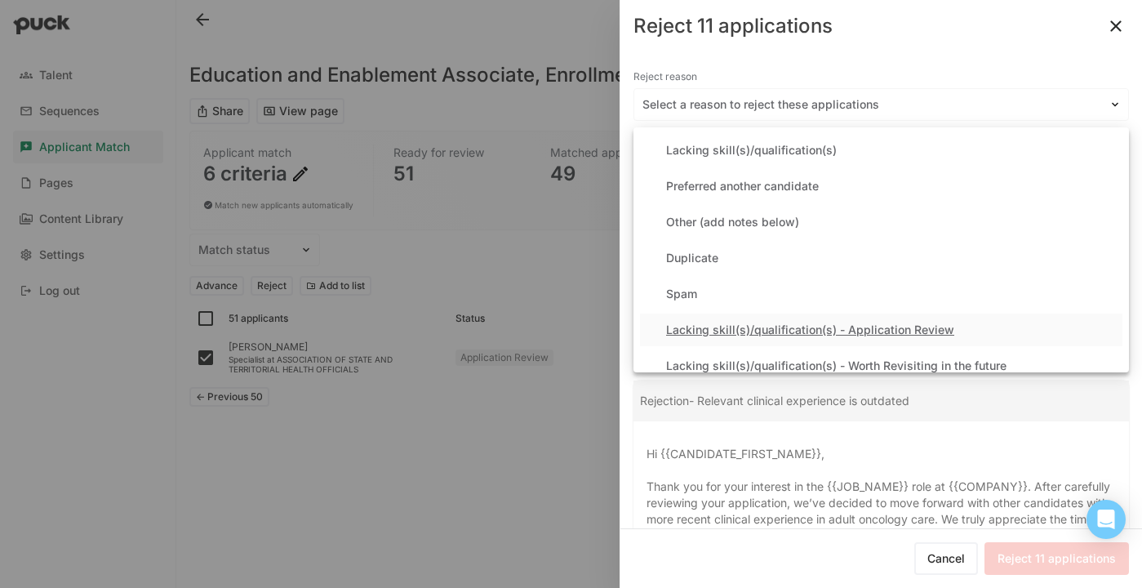
click at [825, 321] on div "Lacking skill(s)/qualification(s) - Application Review" at bounding box center [881, 330] width 483 height 33
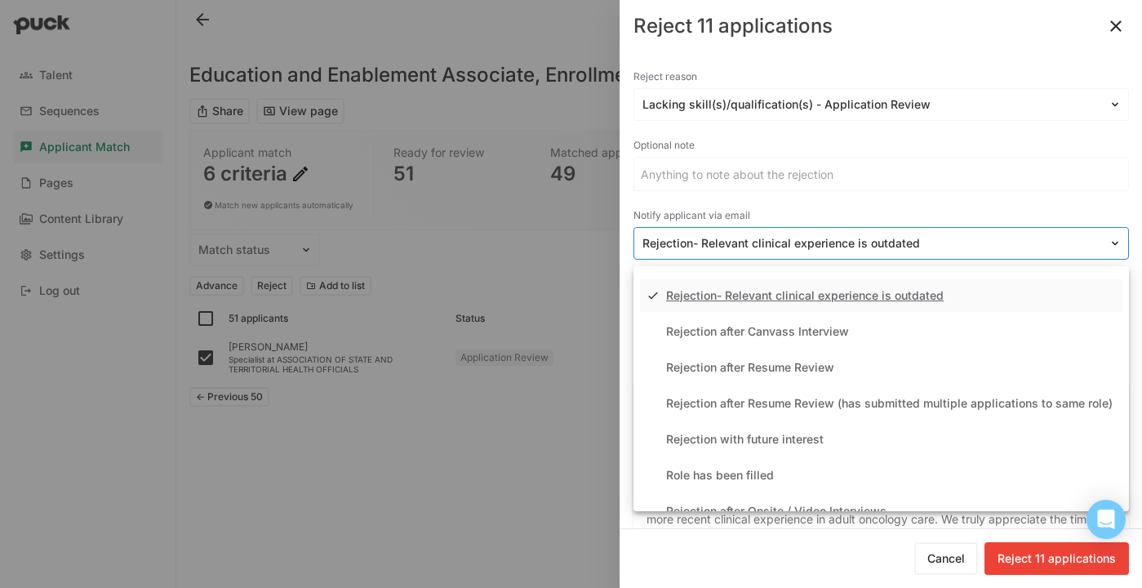
click at [776, 238] on div at bounding box center [872, 243] width 458 height 17
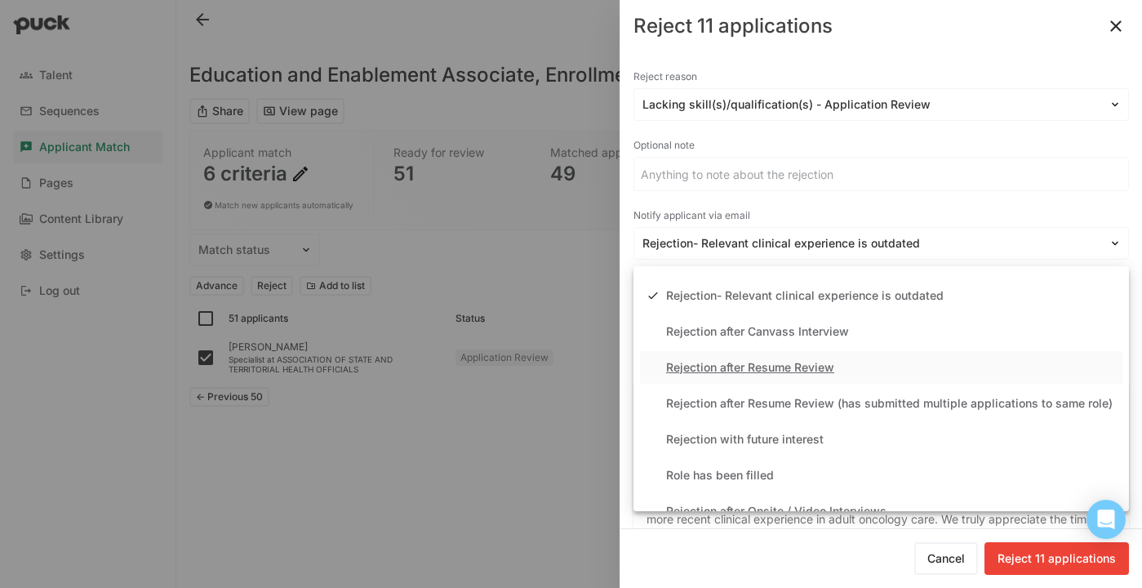
click at [769, 368] on div "Rejection after Resume Review" at bounding box center [750, 368] width 168 height 14
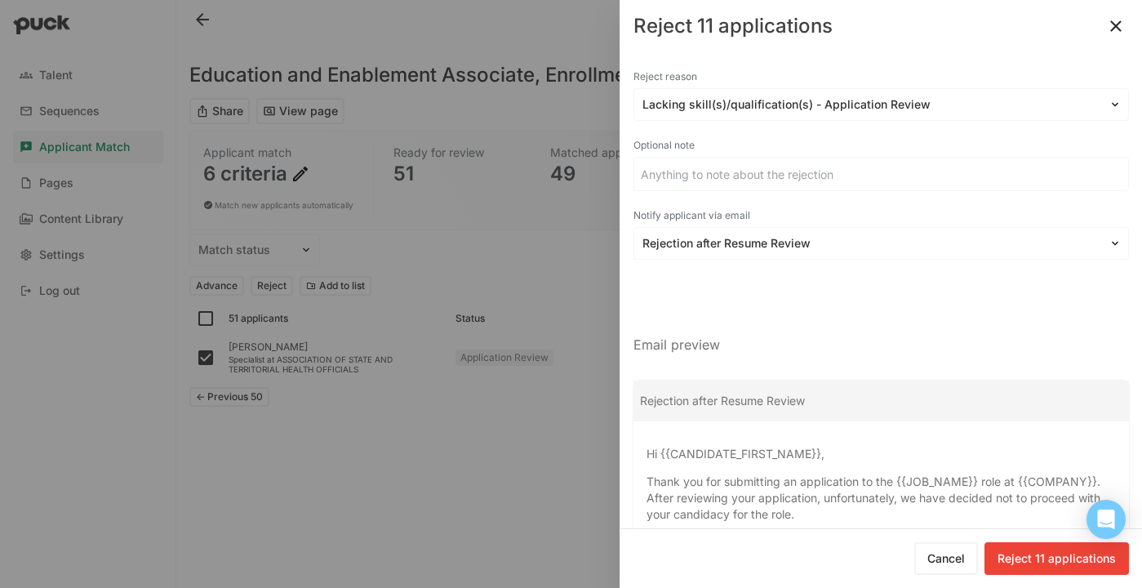
click at [1034, 557] on button "Reject 11 applications" at bounding box center [1057, 558] width 145 height 33
checkbox input "false"
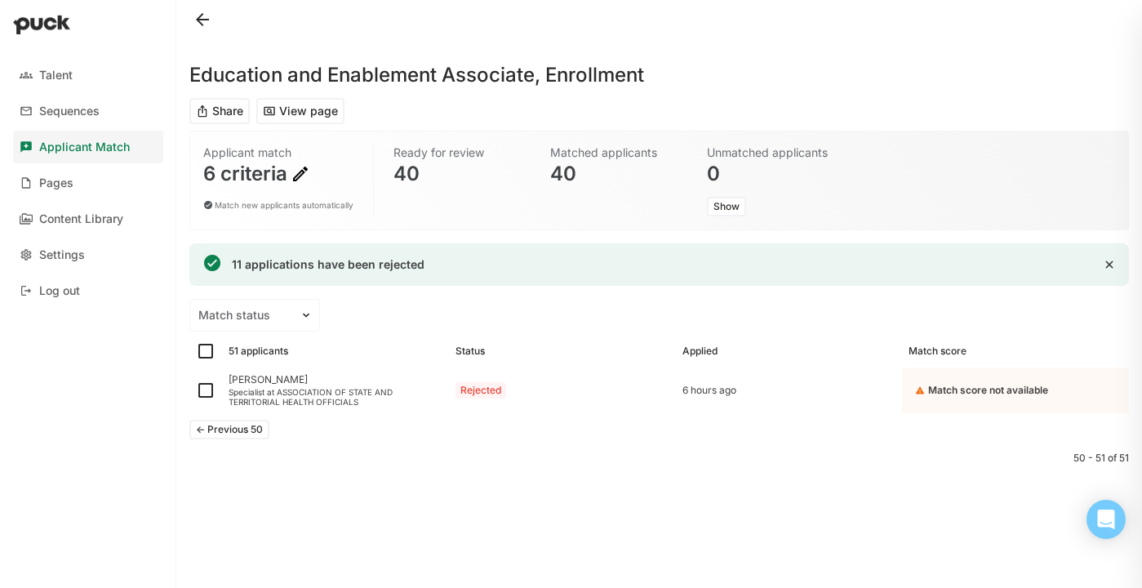
click at [205, 13] on button at bounding box center [202, 20] width 26 height 26
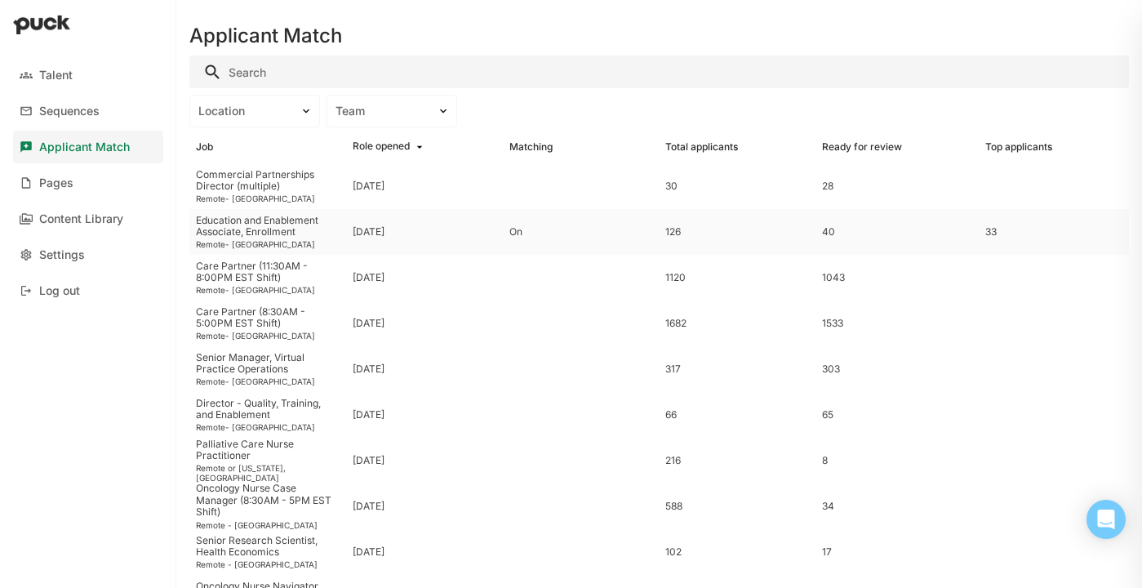
click at [461, 232] on div "Sep. 12 2025" at bounding box center [424, 232] width 157 height 46
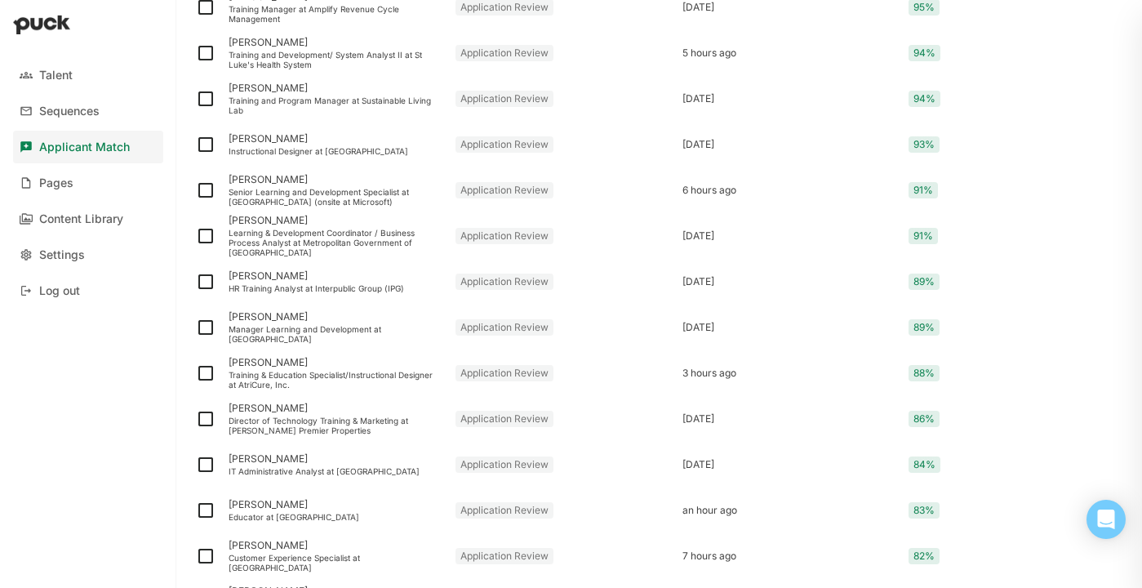
scroll to position [631, 0]
